Goal: Transaction & Acquisition: Purchase product/service

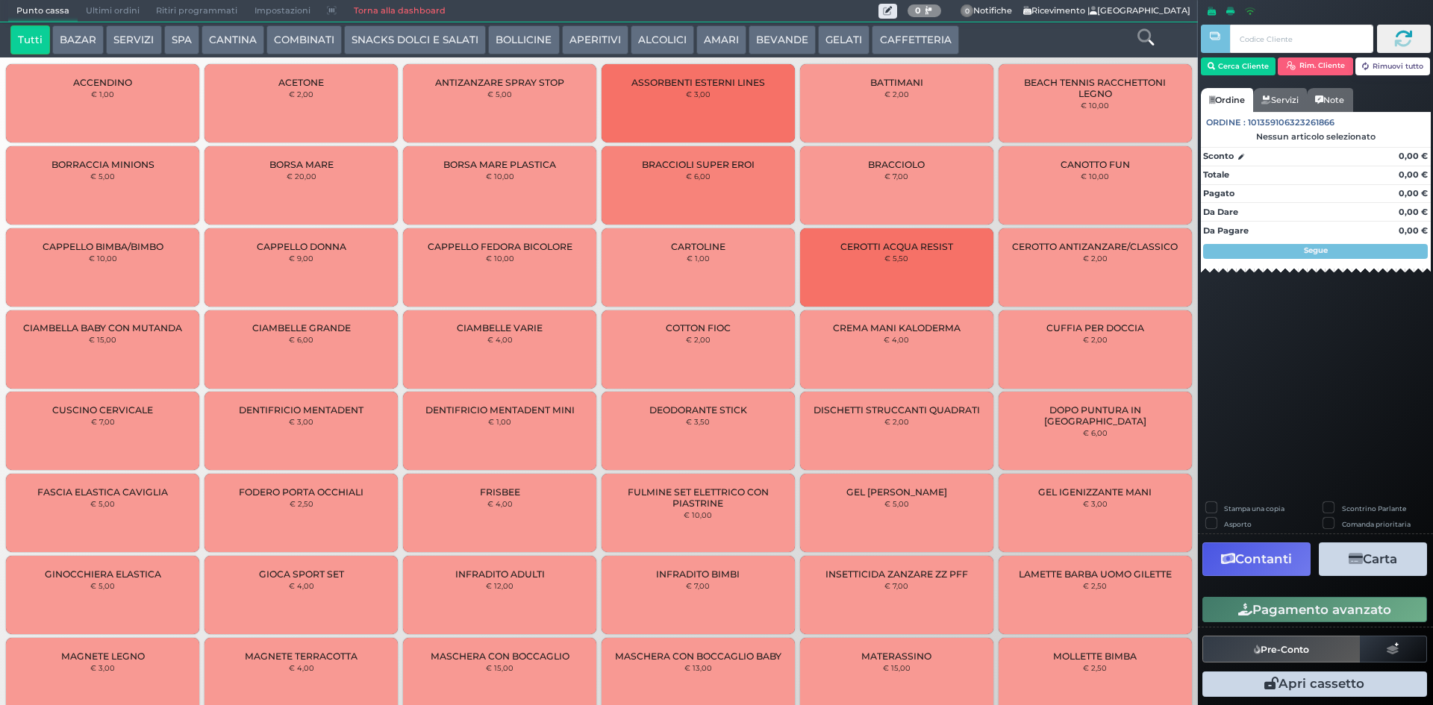
click at [229, 43] on button "CANTINA" at bounding box center [233, 40] width 63 height 30
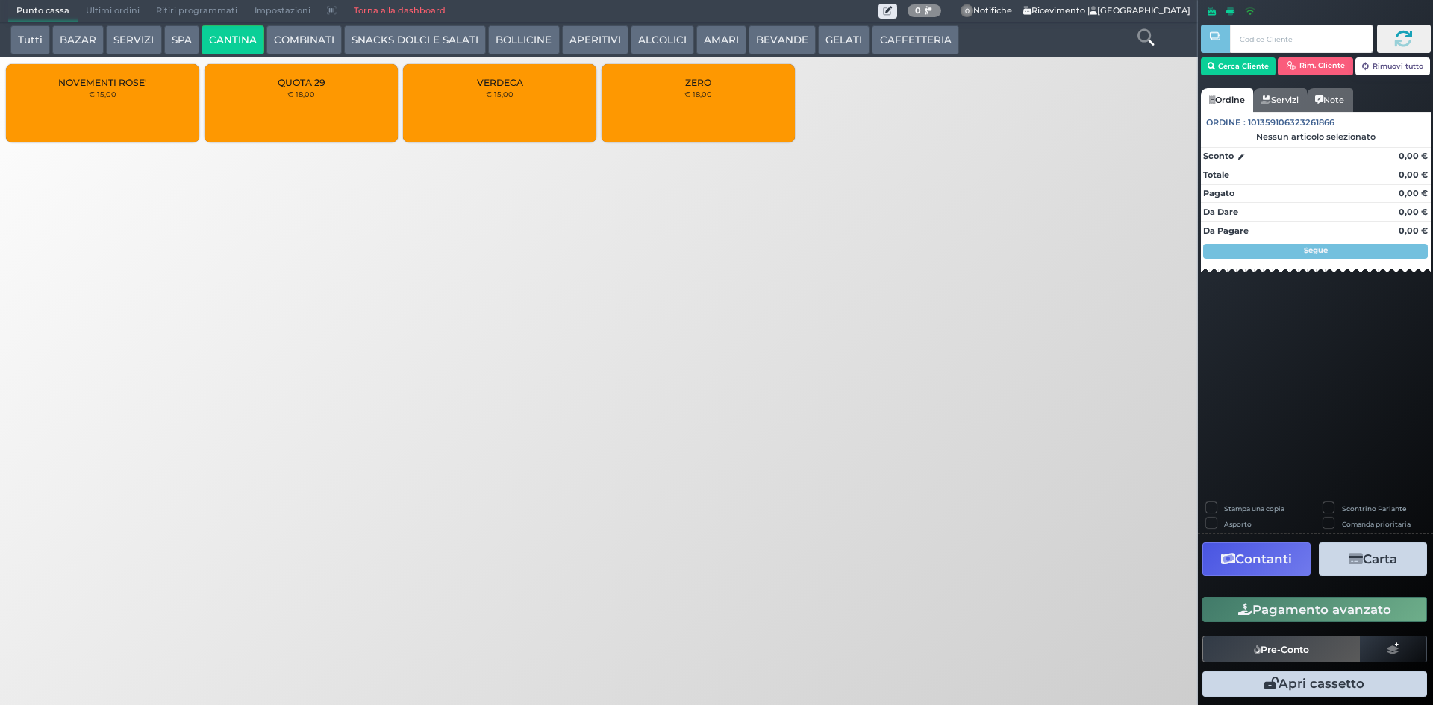
click at [704, 90] on small "€ 18,00" at bounding box center [698, 94] width 28 height 9
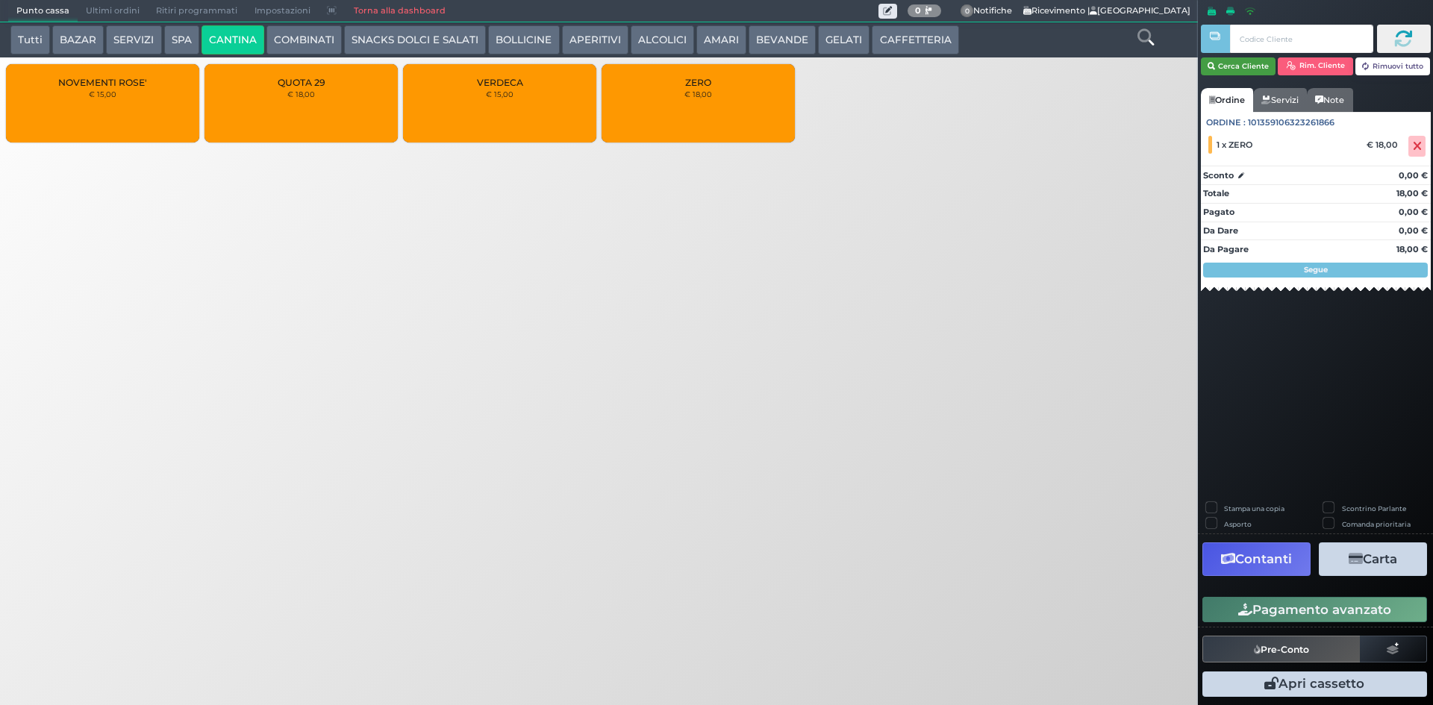
click at [1232, 68] on button "Cerca Cliente" at bounding box center [1238, 66] width 75 height 18
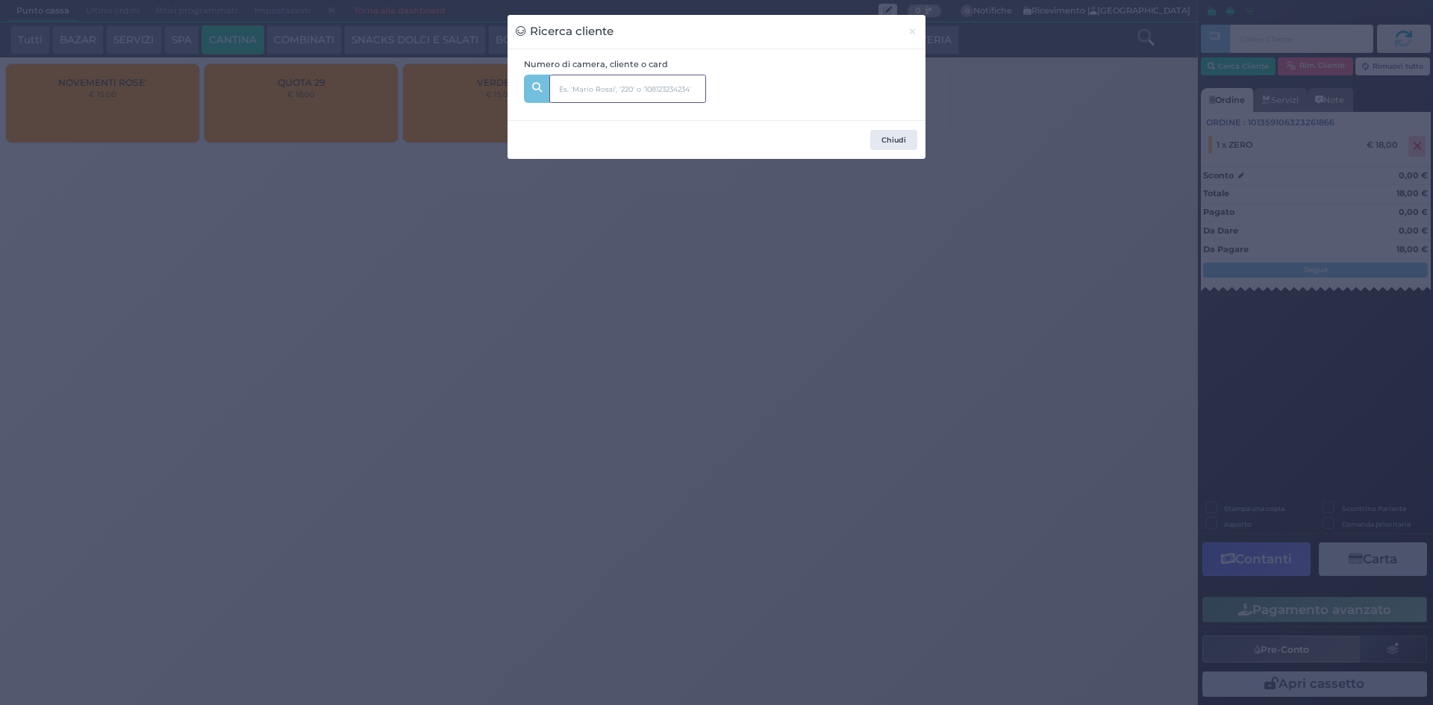
click at [667, 86] on input "text" at bounding box center [627, 89] width 157 height 28
type input "205"
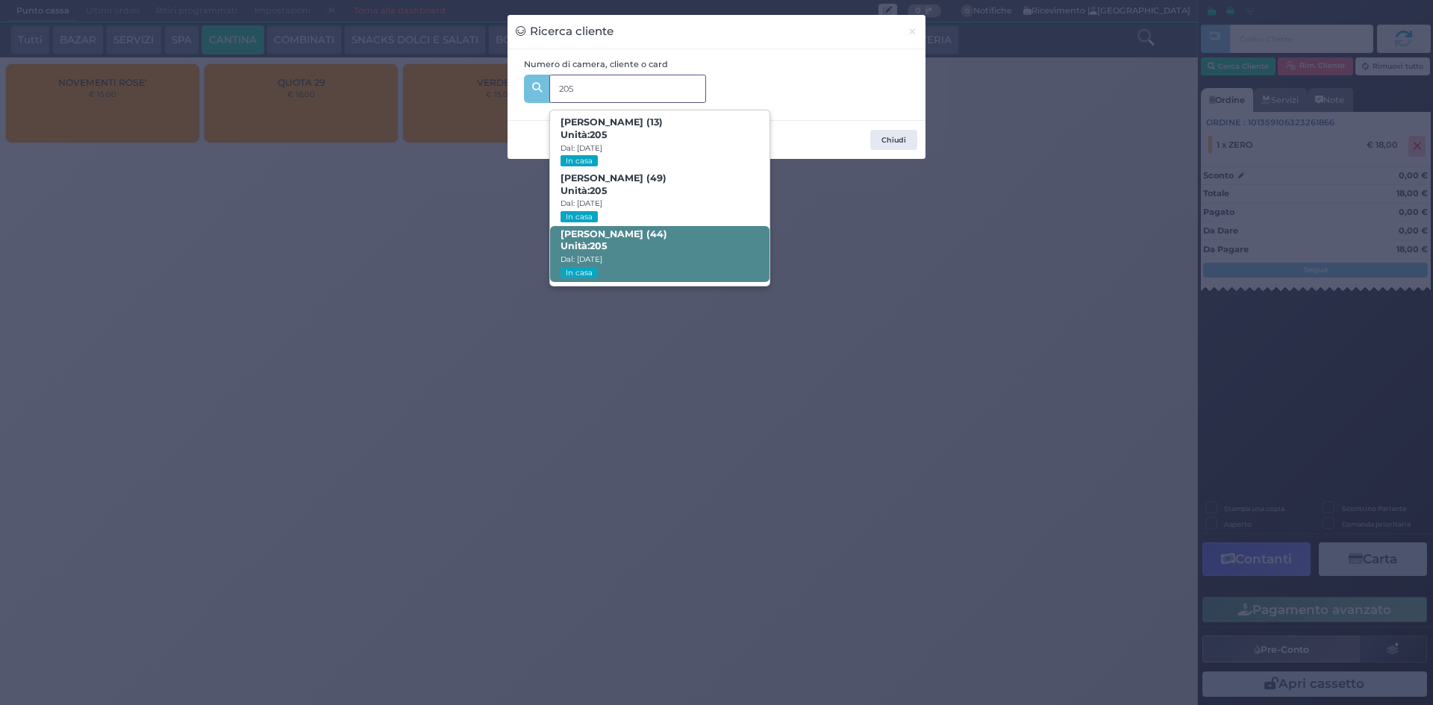
click at [680, 229] on span "[PERSON_NAME] (44) Unità: 205 Dal: [DATE] In casa" at bounding box center [659, 254] width 219 height 56
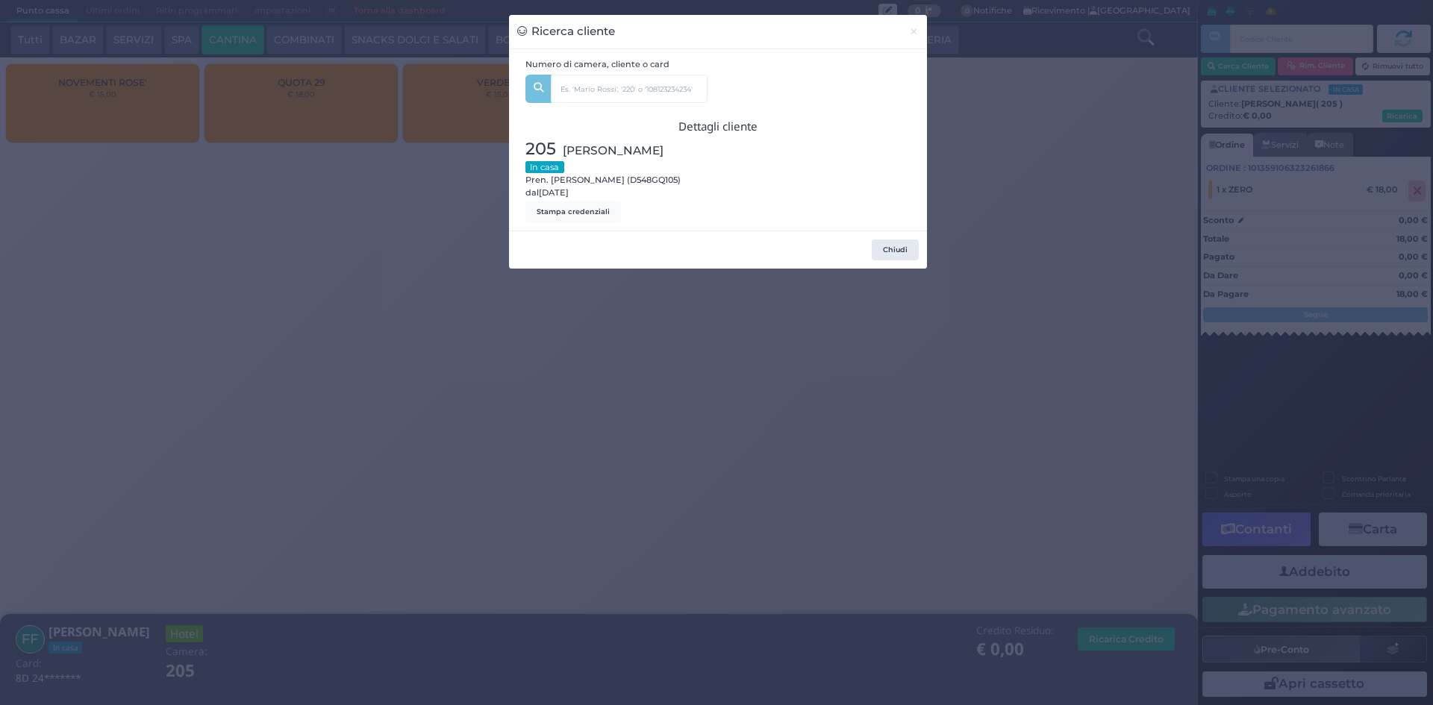
drag, startPoint x: 1038, startPoint y: 182, endPoint x: 1052, endPoint y: 223, distance: 43.4
click at [1038, 185] on div "Ricerca cliente × Numero di camera, cliente o card 205 [PERSON_NAME] (13) Unità…" at bounding box center [716, 352] width 1433 height 705
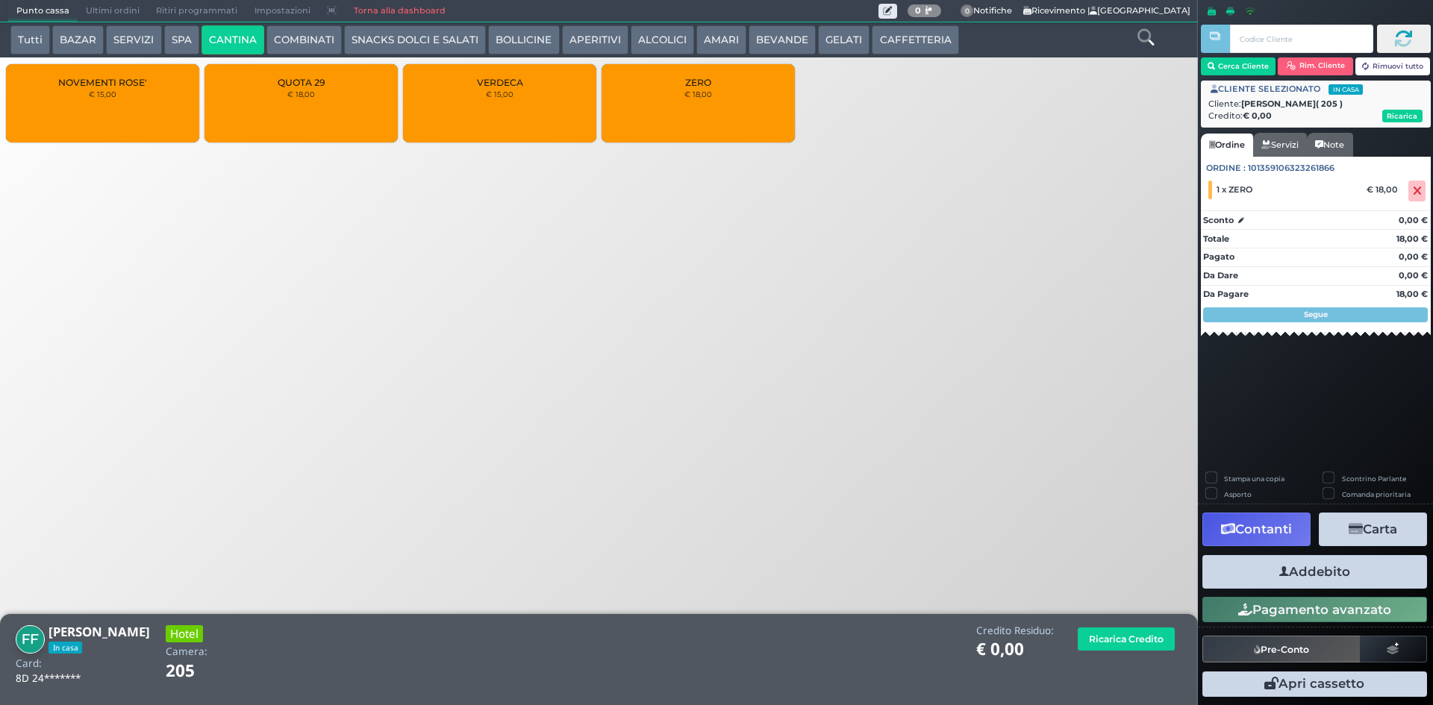
click at [1277, 568] on button "Addebito" at bounding box center [1315, 572] width 225 height 34
